Goal: Task Accomplishment & Management: Manage account settings

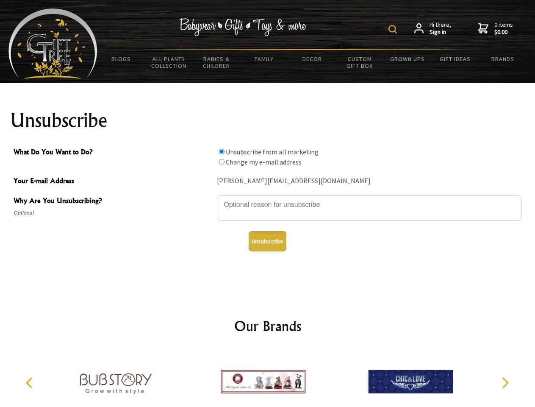
click at [394, 29] on img at bounding box center [393, 29] width 8 height 8
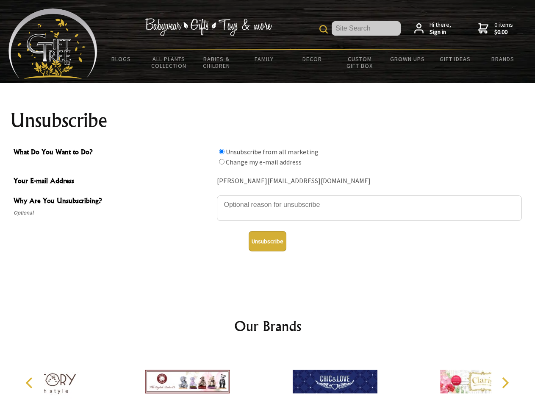
click at [268, 198] on textarea "Why Are You Unsubscribing?" at bounding box center [369, 207] width 305 height 25
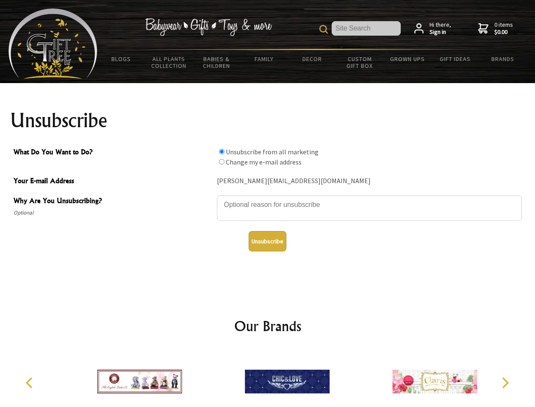
click at [222, 151] on input "What Do You Want to Do?" at bounding box center [222, 152] width 6 height 6
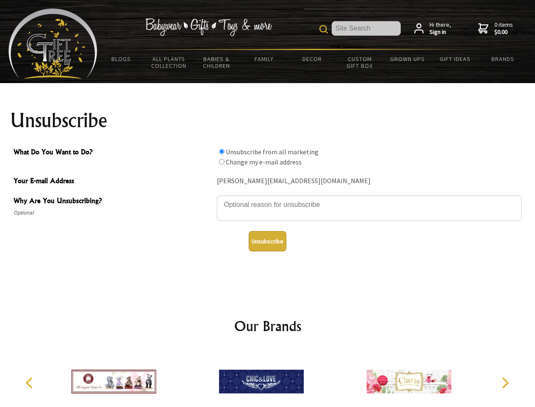
click at [222, 161] on input "What Do You Want to Do?" at bounding box center [222, 162] width 6 height 6
radio input "true"
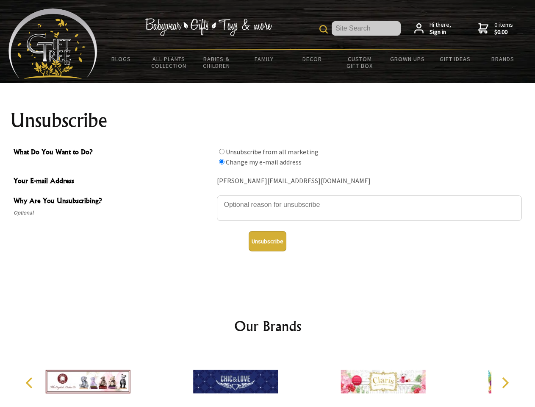
click at [267, 241] on button "Unsubscribe" at bounding box center [268, 241] width 38 height 20
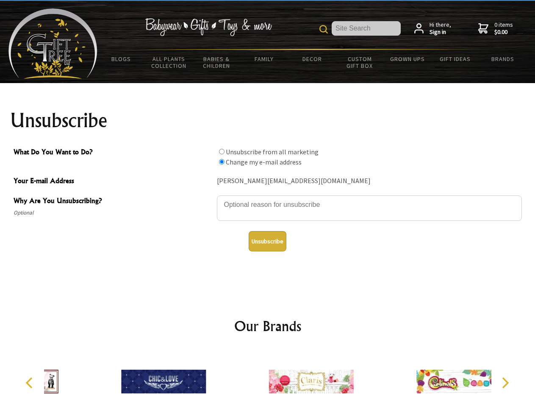
click at [31, 383] on icon "Previous" at bounding box center [30, 382] width 11 height 11
click at [505, 383] on icon "Next" at bounding box center [504, 382] width 11 height 11
